Goal: Task Accomplishment & Management: Manage account settings

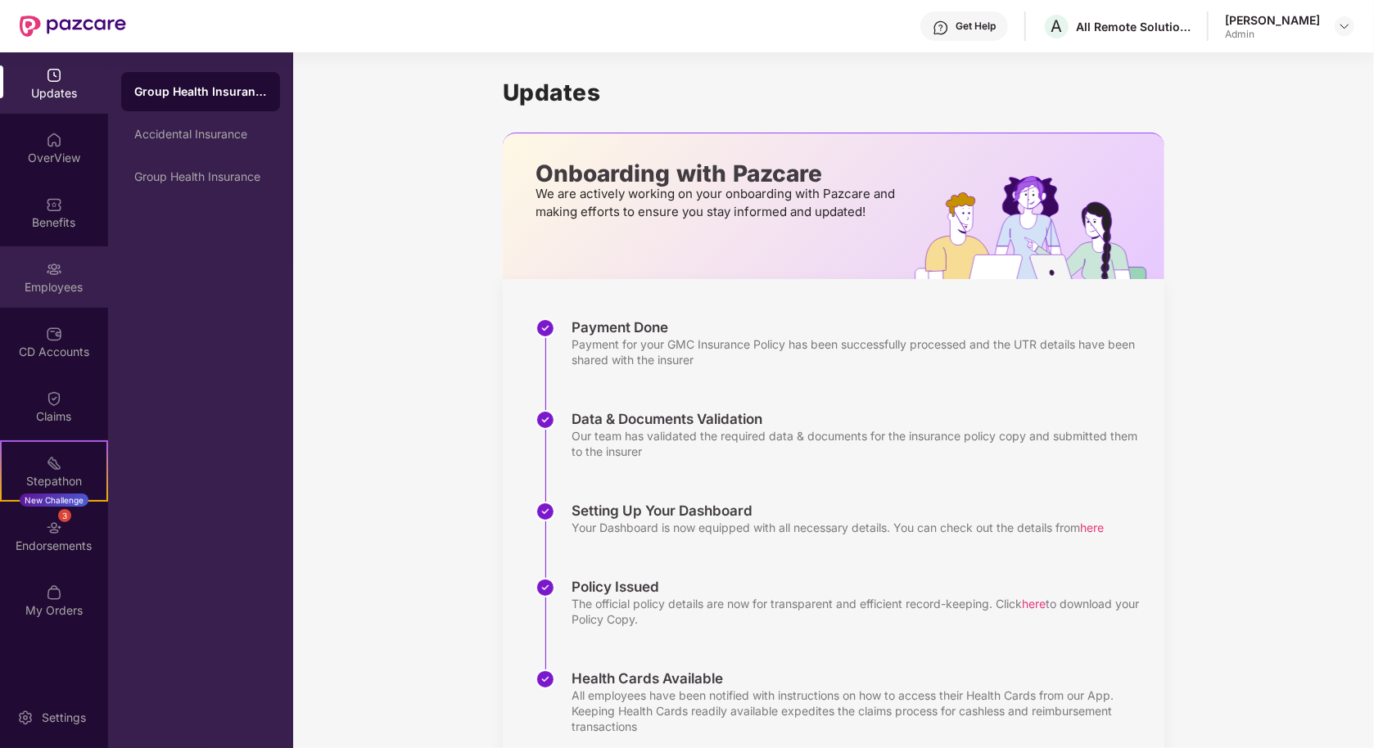
click at [60, 278] on div "Employees" at bounding box center [54, 276] width 108 height 61
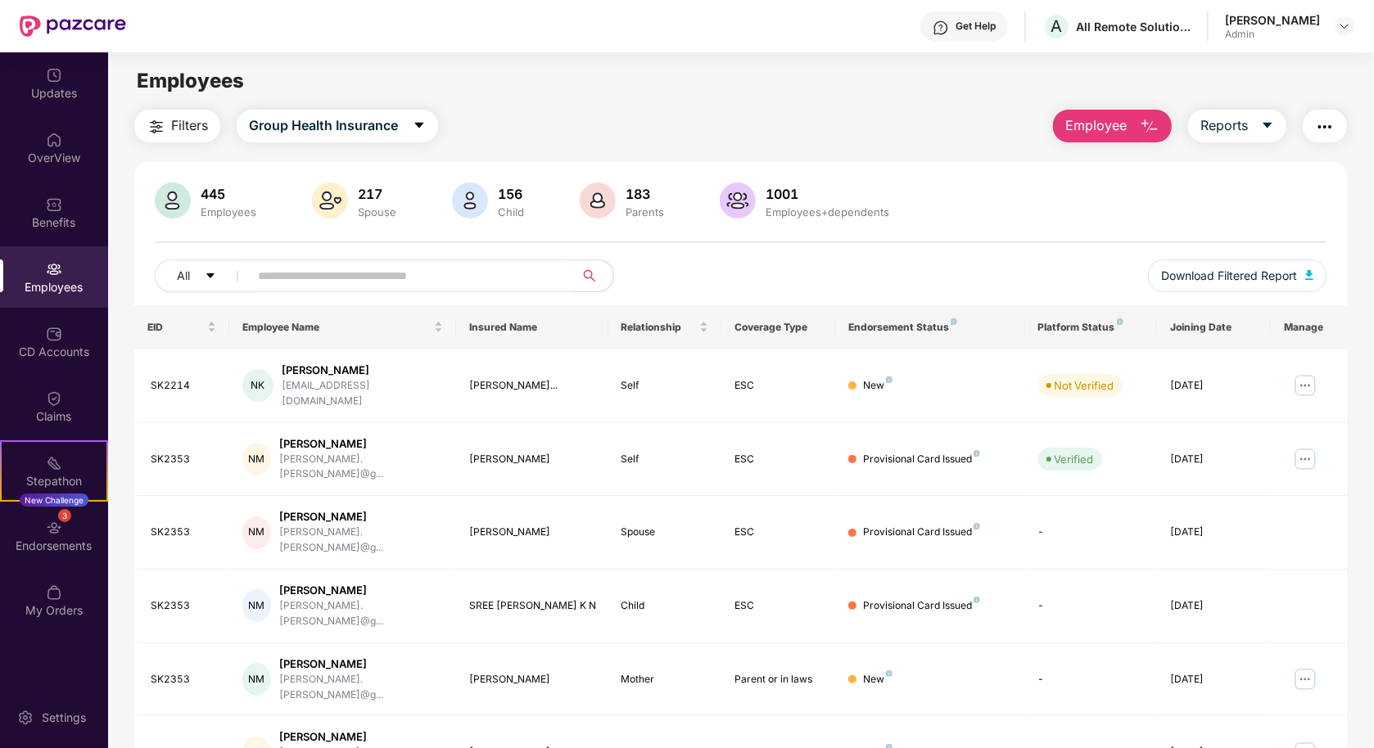
click at [1256, 147] on div "Filters Group Health Insurance Employee Reports 445 Employees 217 Spouse 156 Ch…" at bounding box center [740, 599] width 1212 height 978
click at [1236, 122] on span "Reports" at bounding box center [1223, 125] width 47 height 20
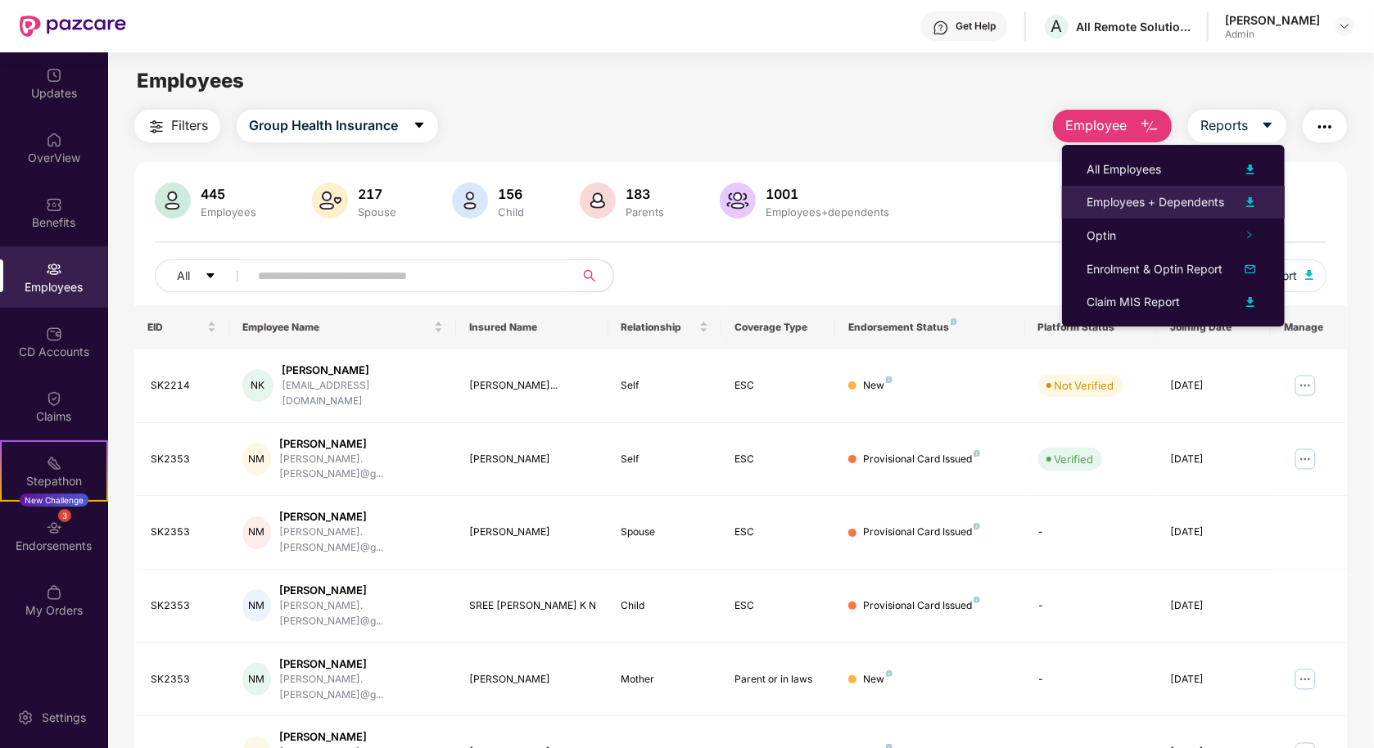
click at [1156, 200] on div "Employees + Dependents" at bounding box center [1155, 202] width 138 height 18
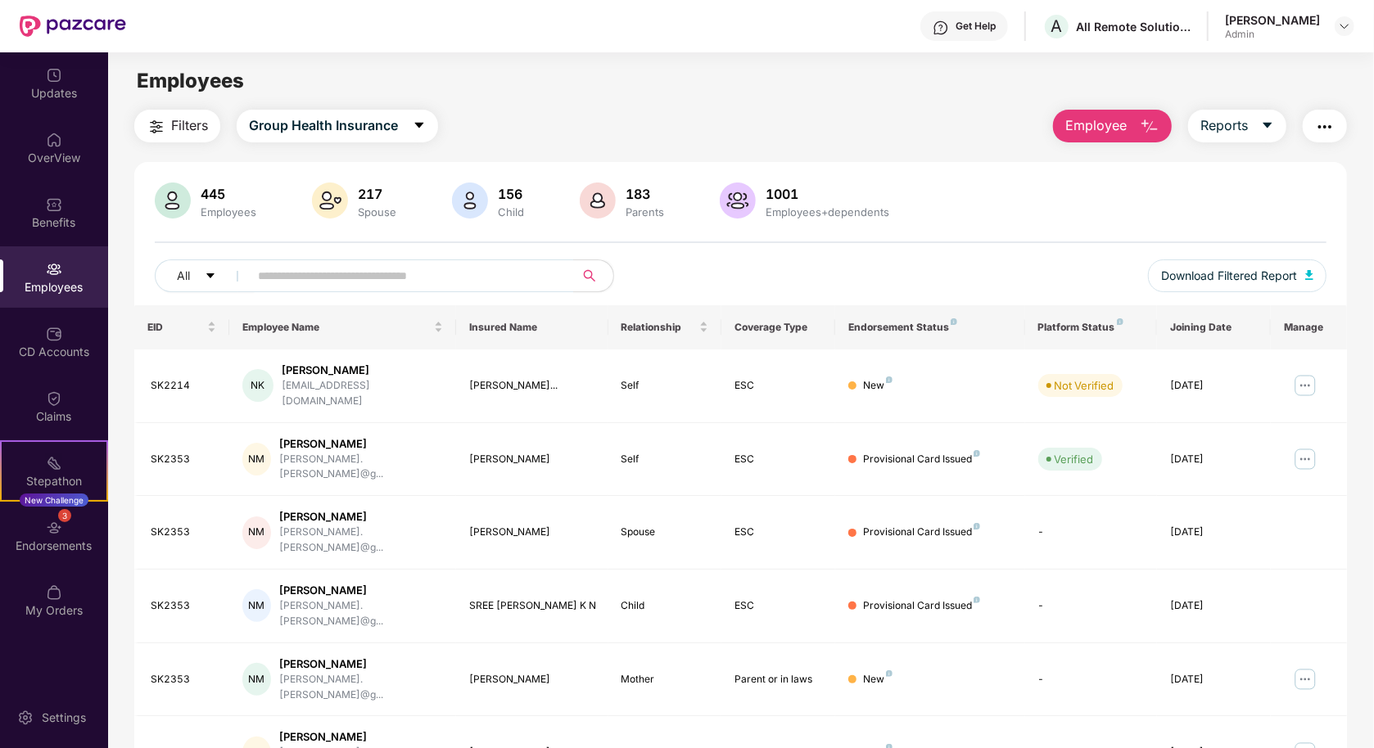
click at [941, 214] on div "445 Employees 217 Spouse 156 Child 183 Parents 1001 Employees+dependents" at bounding box center [740, 202] width 1171 height 39
click at [1331, 27] on div "[PERSON_NAME] Admin" at bounding box center [1289, 26] width 129 height 29
click at [1341, 27] on img at bounding box center [1344, 26] width 13 height 13
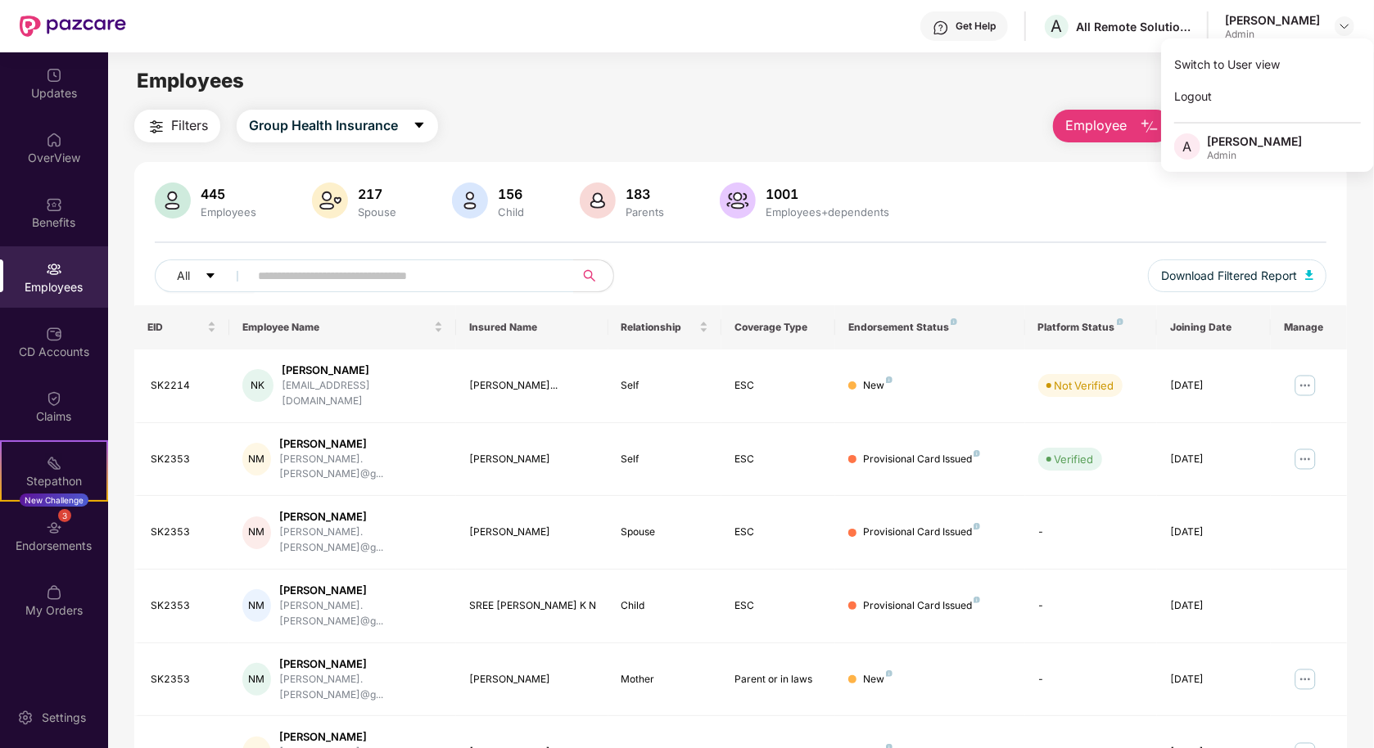
click at [873, 180] on div "445 Employees 217 Spouse 156 Child 183 Parents 1001 Employees+dependents All Do…" at bounding box center [740, 625] width 1212 height 926
